Goal: Transaction & Acquisition: Purchase product/service

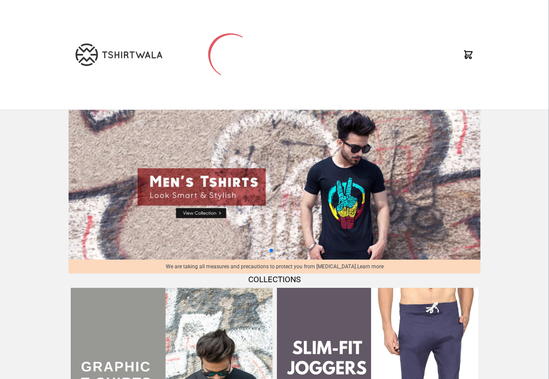
click at [226, 156] on img at bounding box center [275, 185] width 412 height 150
select select "*********"
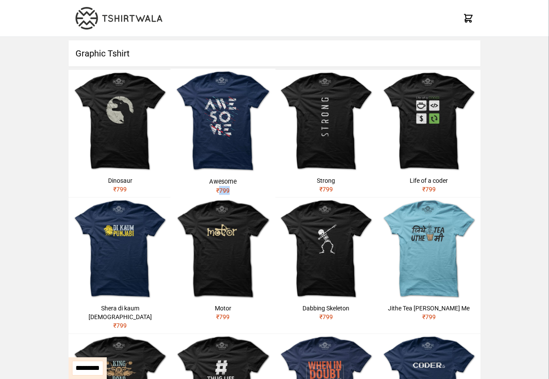
click at [98, 123] on img at bounding box center [120, 121] width 103 height 103
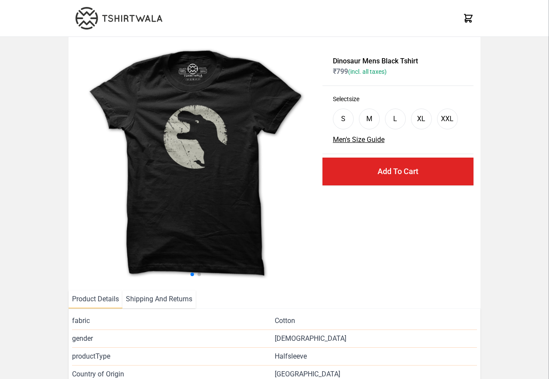
select select "*********"
